Goal: Task Accomplishment & Management: Manage account settings

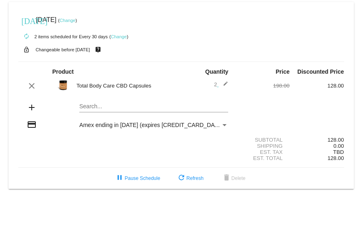
click at [75, 20] on link "Change" at bounding box center [67, 20] width 16 height 5
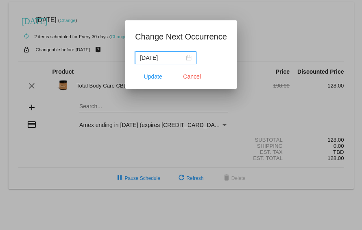
click at [190, 58] on div "[DATE]" at bounding box center [166, 57] width 52 height 9
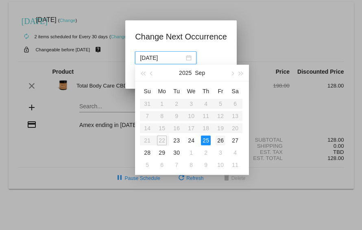
click at [221, 142] on div "26" at bounding box center [221, 140] width 10 height 10
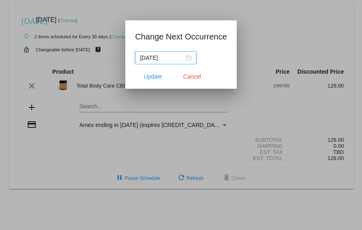
click at [189, 57] on div "[DATE]" at bounding box center [166, 57] width 52 height 9
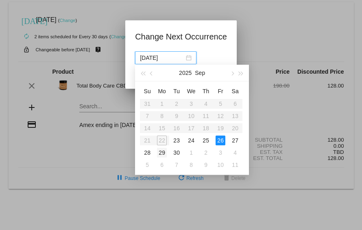
click at [162, 153] on div "29" at bounding box center [162, 153] width 10 height 10
type input "[DATE]"
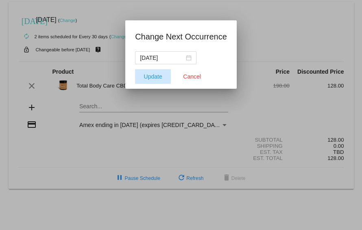
click at [150, 76] on span "Update" at bounding box center [153, 76] width 18 height 7
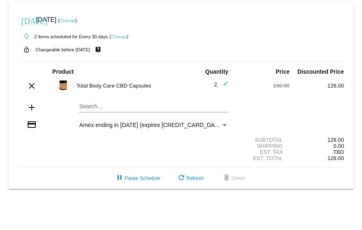
click at [120, 34] on link "Change" at bounding box center [119, 36] width 16 height 5
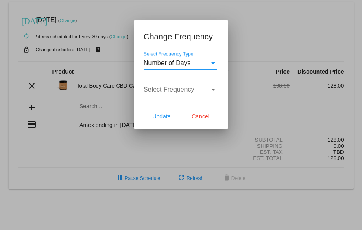
click at [129, 8] on div at bounding box center [181, 115] width 362 height 230
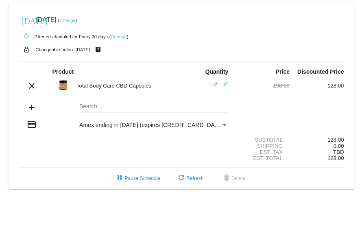
click at [75, 20] on link "Change" at bounding box center [67, 20] width 16 height 5
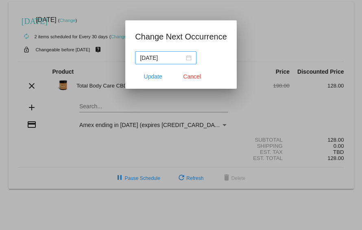
click at [189, 59] on div "[DATE]" at bounding box center [166, 57] width 52 height 9
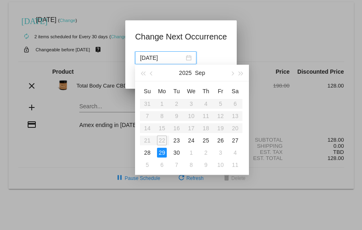
click at [177, 4] on div at bounding box center [181, 115] width 362 height 230
